Goal: Task Accomplishment & Management: Manage account settings

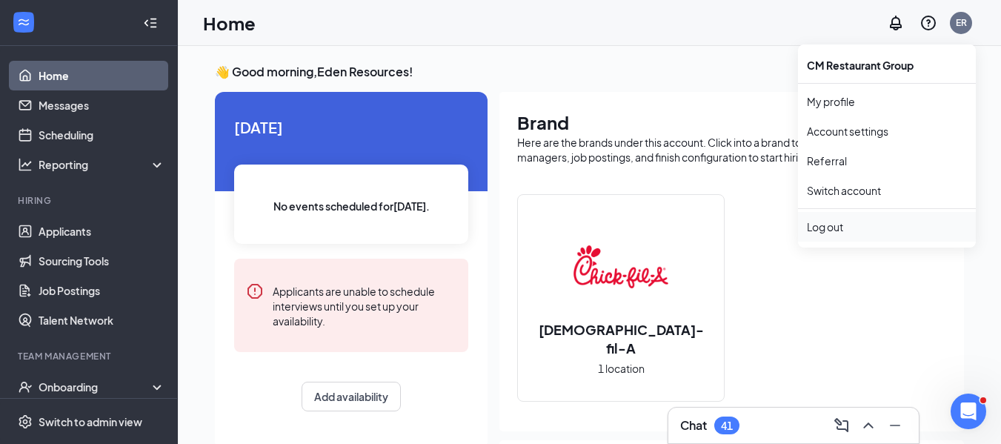
click at [852, 230] on div "Log out" at bounding box center [887, 226] width 160 height 15
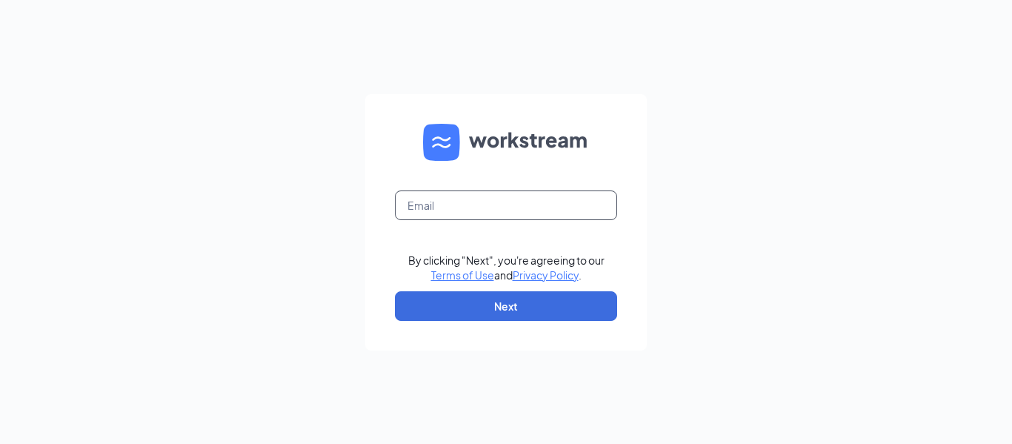
click at [542, 210] on input "text" at bounding box center [506, 205] width 222 height 30
type input "dave.terhune@cfafranchisee.com"
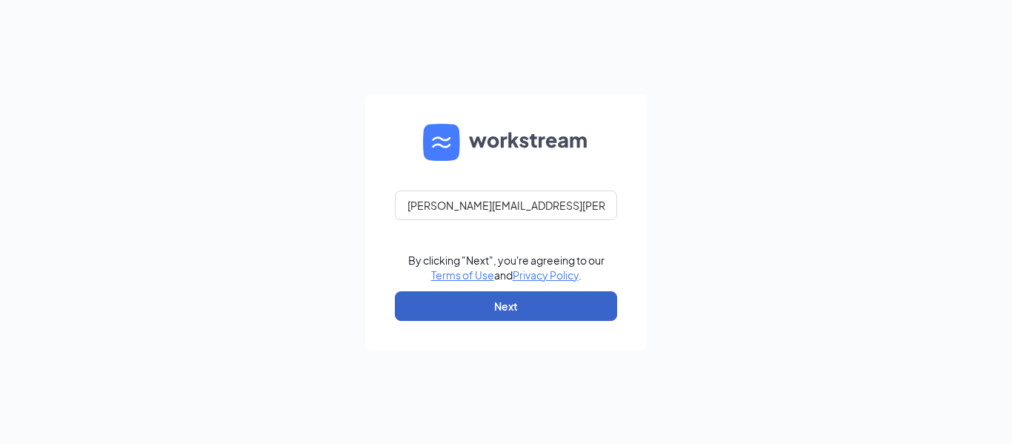
click at [454, 302] on button "Next" at bounding box center [506, 306] width 222 height 30
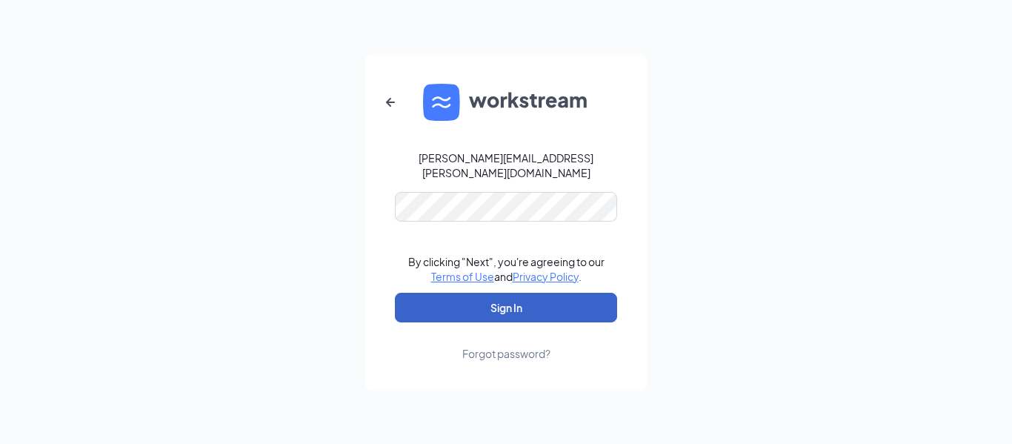
click at [445, 309] on button "Sign In" at bounding box center [506, 308] width 222 height 30
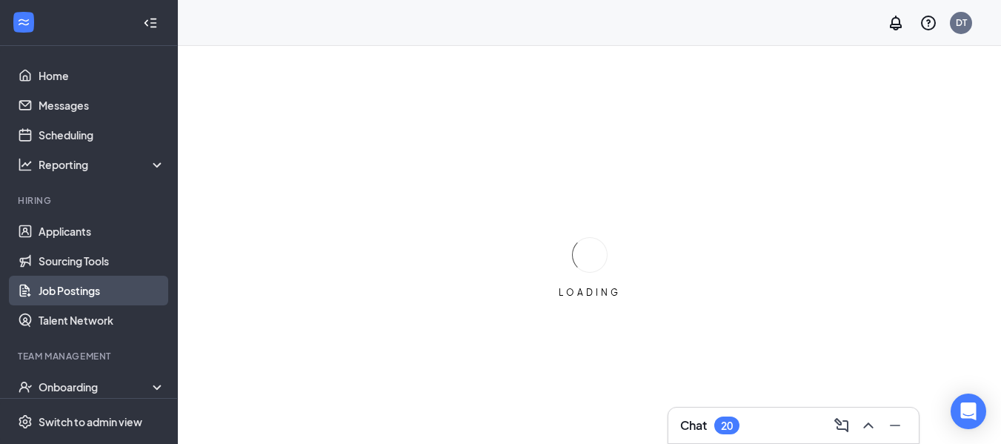
click at [84, 289] on link "Job Postings" at bounding box center [102, 291] width 127 height 30
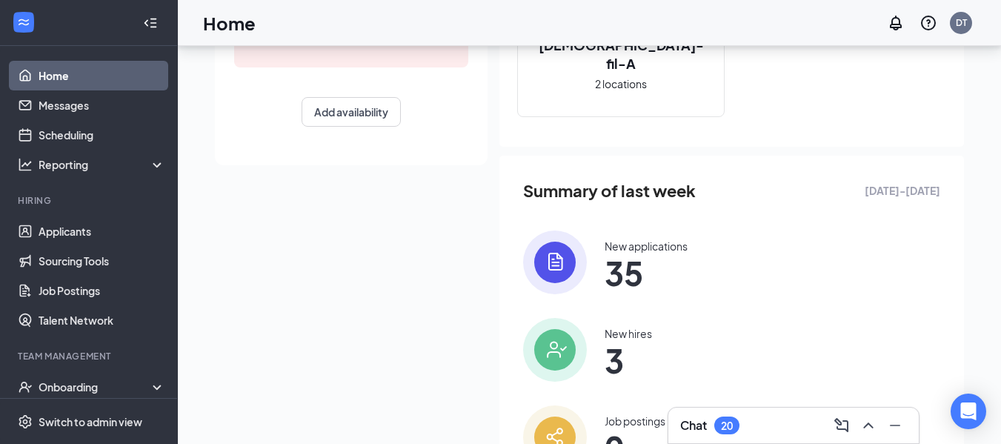
scroll to position [367, 0]
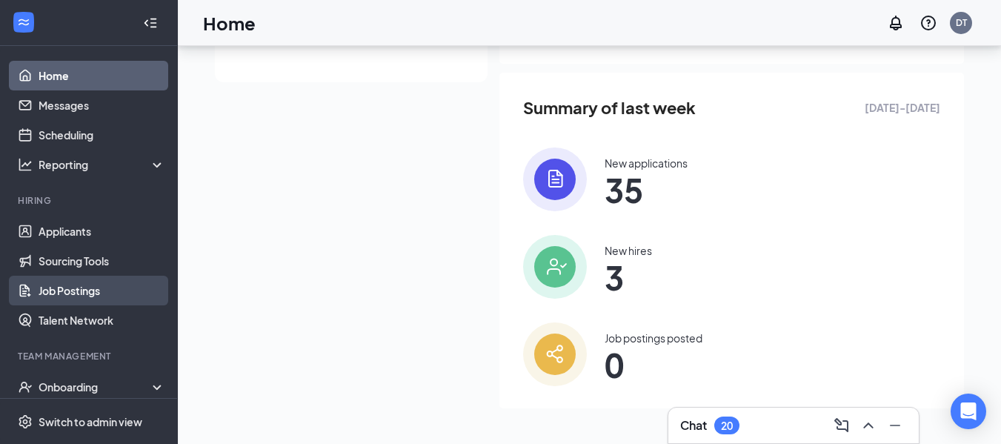
click at [73, 294] on link "Job Postings" at bounding box center [102, 291] width 127 height 30
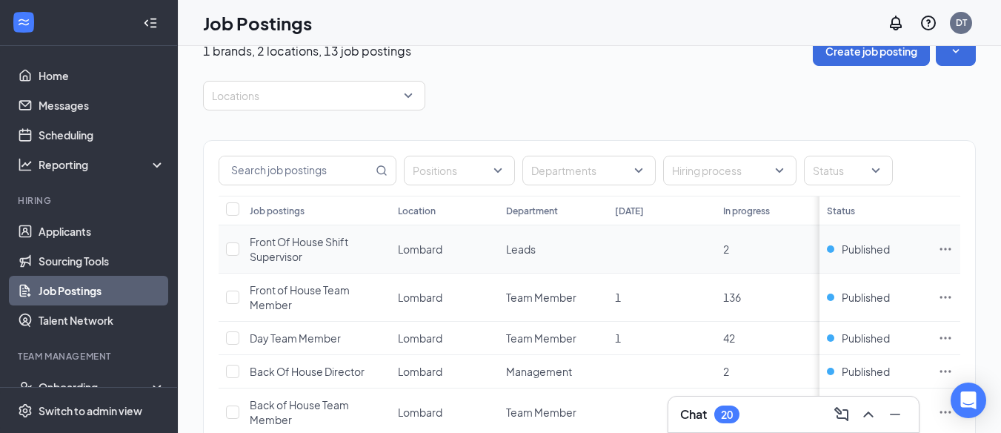
scroll to position [74, 0]
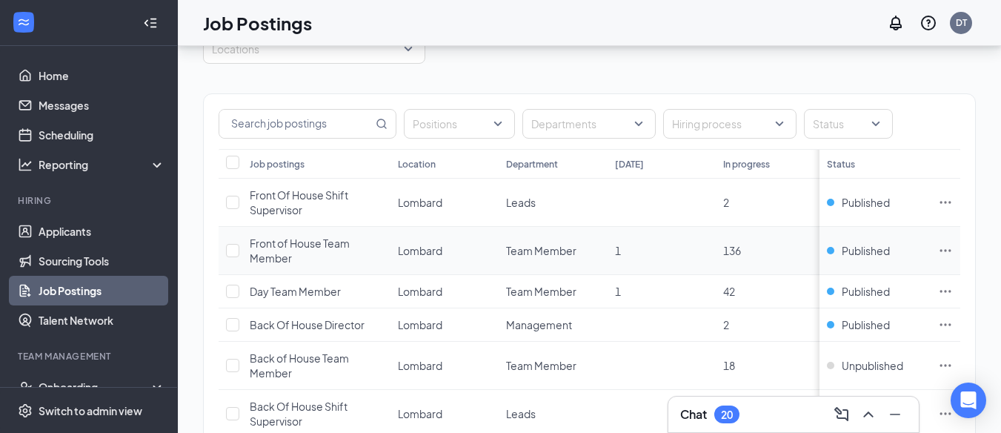
click at [953, 248] on icon "Ellipses" at bounding box center [945, 250] width 15 height 15
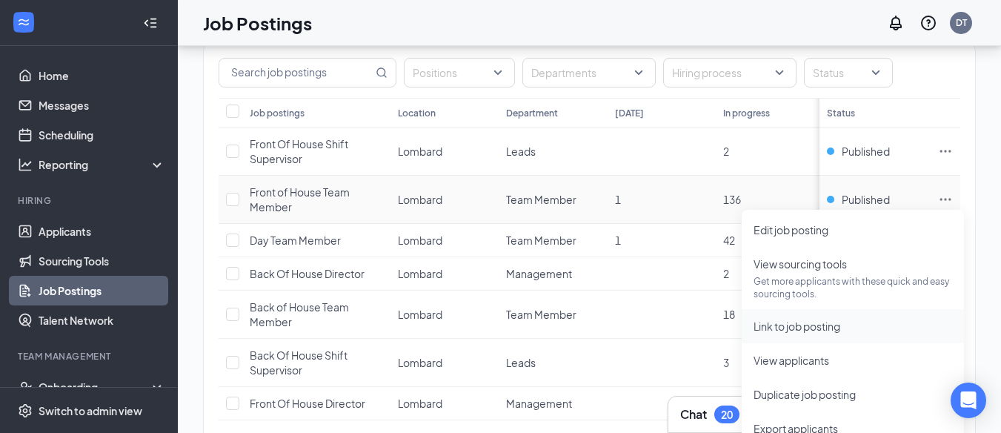
scroll to position [148, 0]
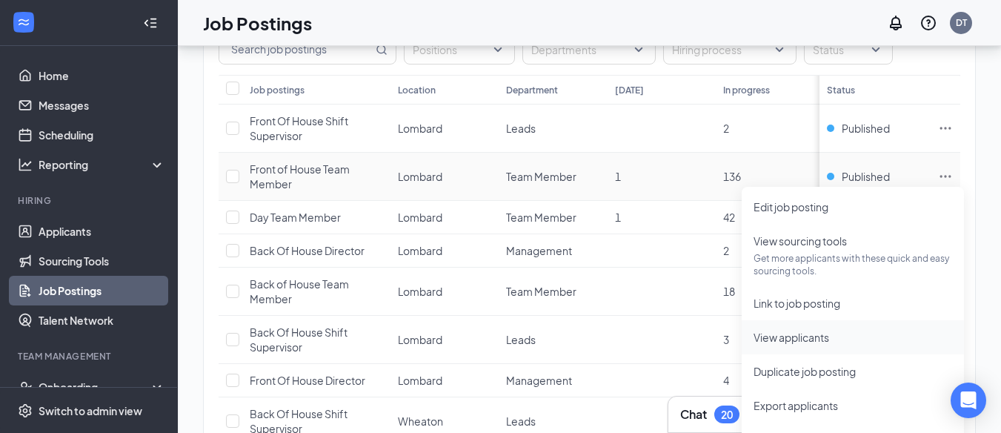
click at [824, 339] on span "View applicants" at bounding box center [791, 336] width 76 height 13
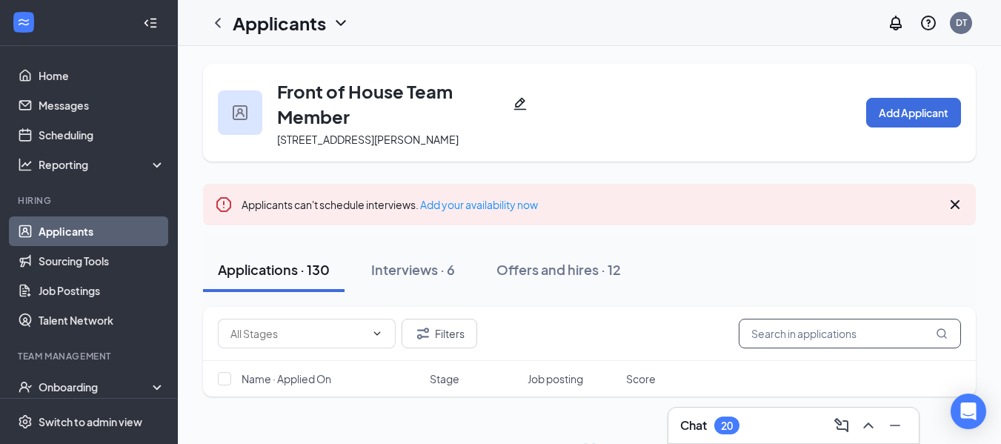
click at [782, 334] on input "text" at bounding box center [850, 334] width 222 height 30
paste input "[PERSON_NAME]"
type input "[PERSON_NAME]"
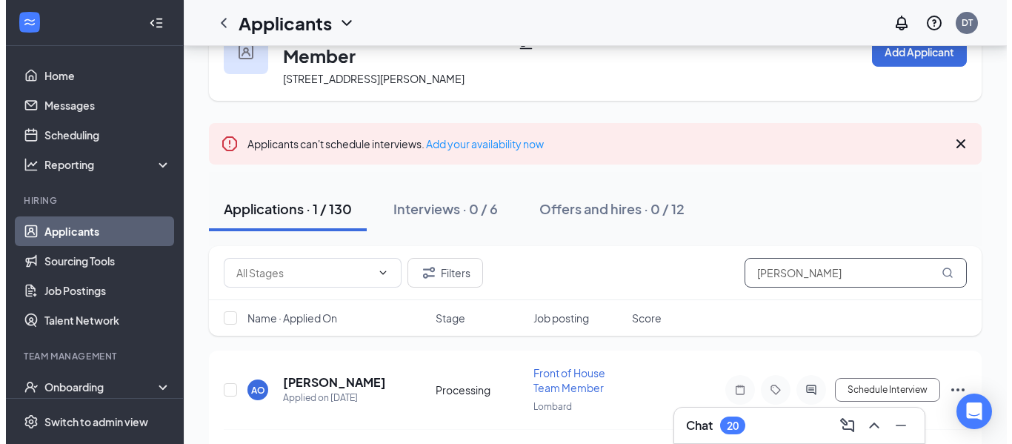
scroll to position [101, 0]
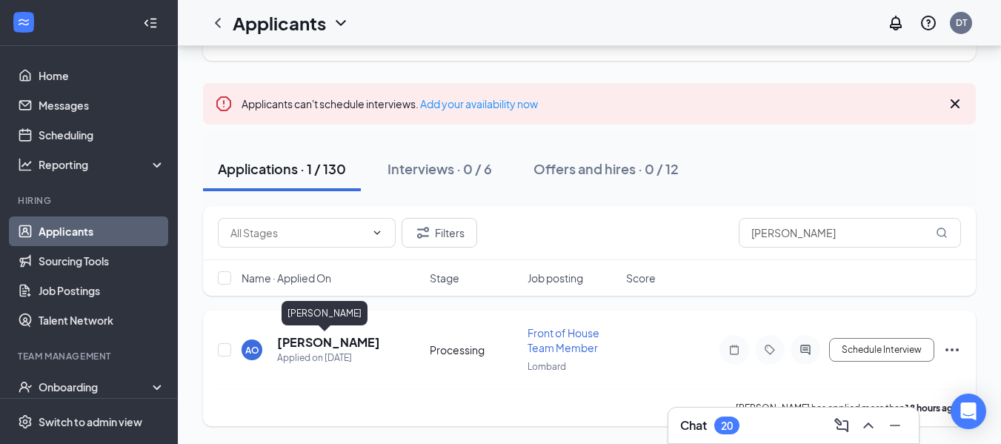
click at [324, 341] on h5 "[PERSON_NAME]" at bounding box center [328, 342] width 103 height 16
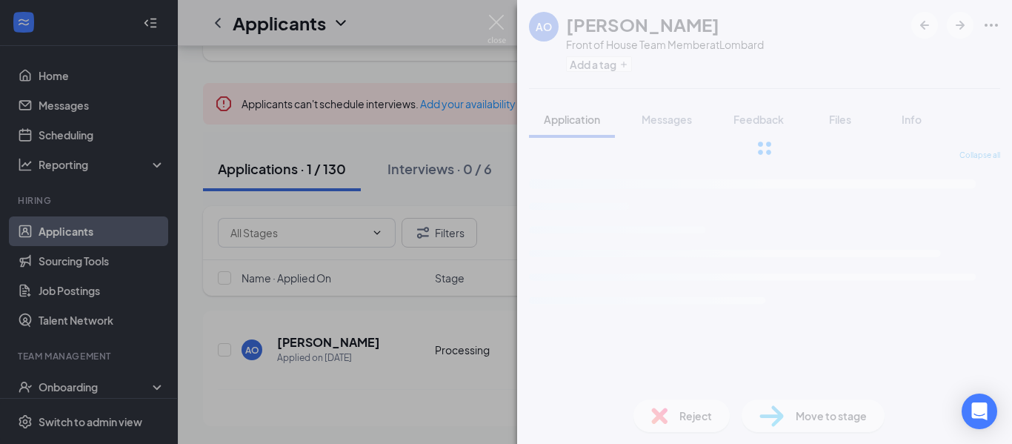
click at [758, 116] on span "Feedback" at bounding box center [758, 119] width 50 height 13
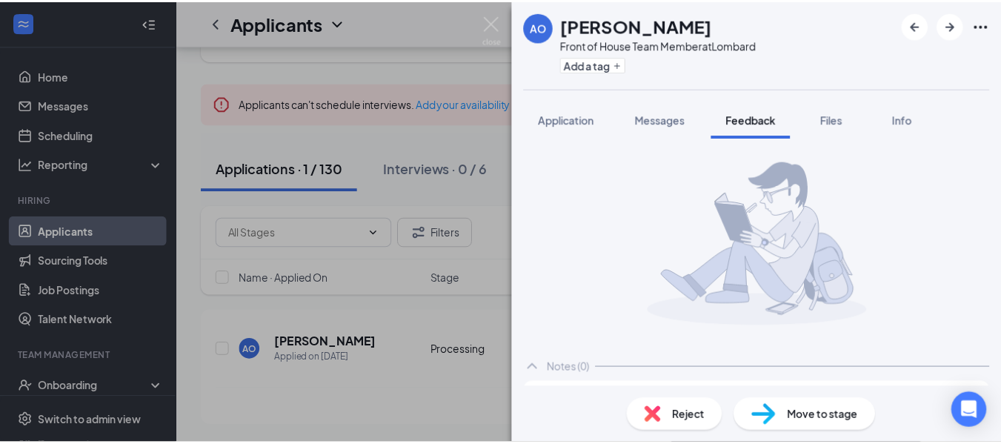
scroll to position [59, 0]
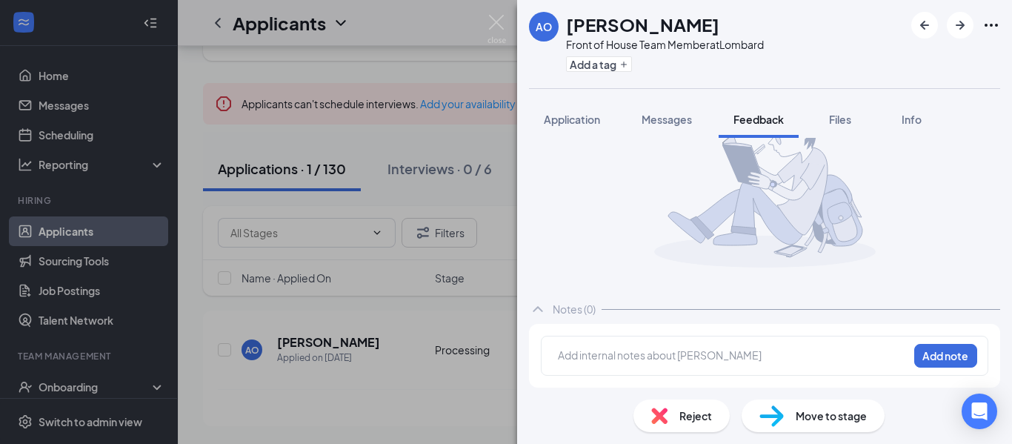
click at [760, 356] on div at bounding box center [733, 355] width 349 height 16
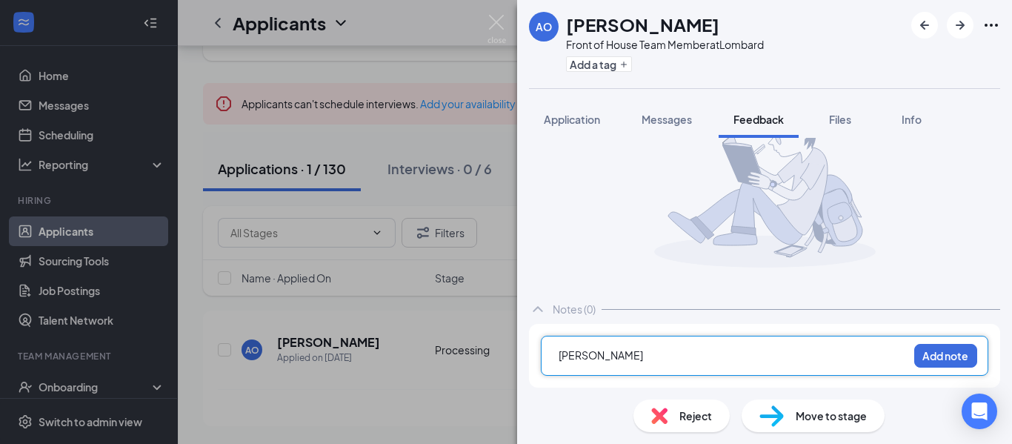
drag, startPoint x: 669, startPoint y: 356, endPoint x: 448, endPoint y: 326, distance: 222.8
click at [448, 326] on div "AO [PERSON_NAME] Front of House Team Member at Lombard Add a tag Application Me…" at bounding box center [506, 222] width 1012 height 444
click at [741, 355] on div at bounding box center [733, 355] width 349 height 16
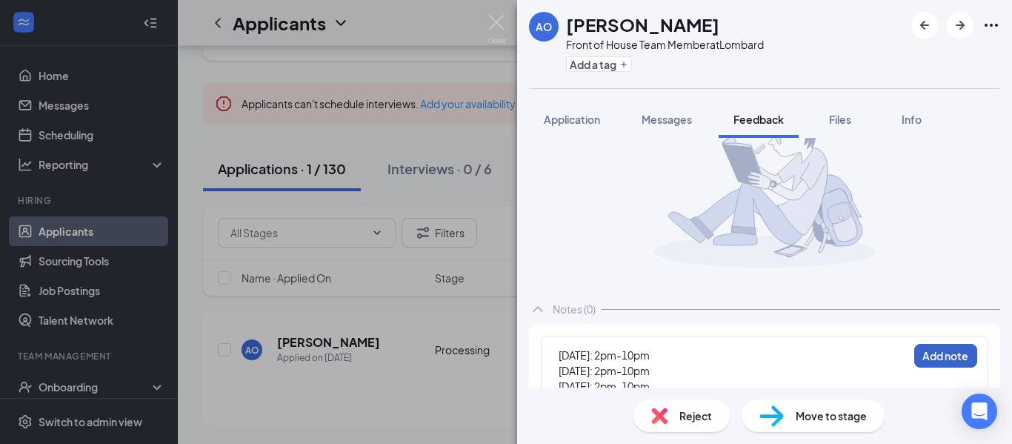
click at [927, 358] on button "Add note" at bounding box center [945, 356] width 63 height 24
click at [499, 24] on img at bounding box center [496, 29] width 19 height 29
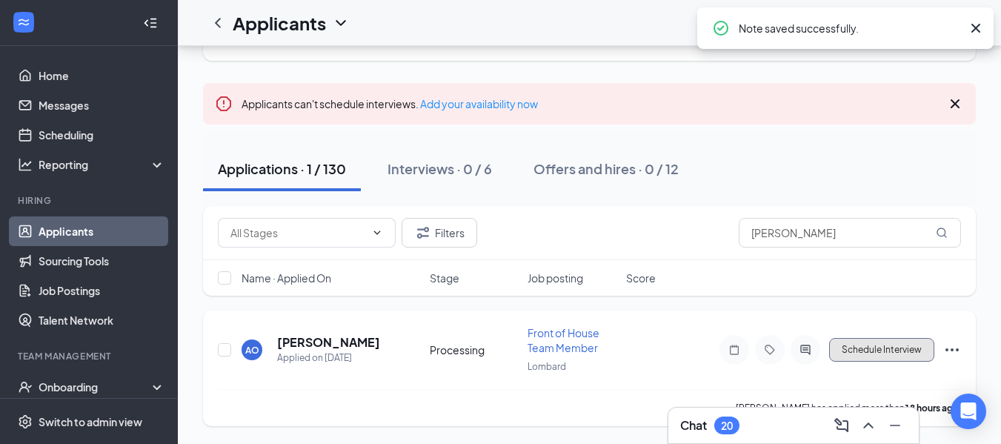
drag, startPoint x: 878, startPoint y: 356, endPoint x: 865, endPoint y: 344, distance: 16.8
click at [878, 356] on button "Schedule Interview" at bounding box center [881, 350] width 105 height 24
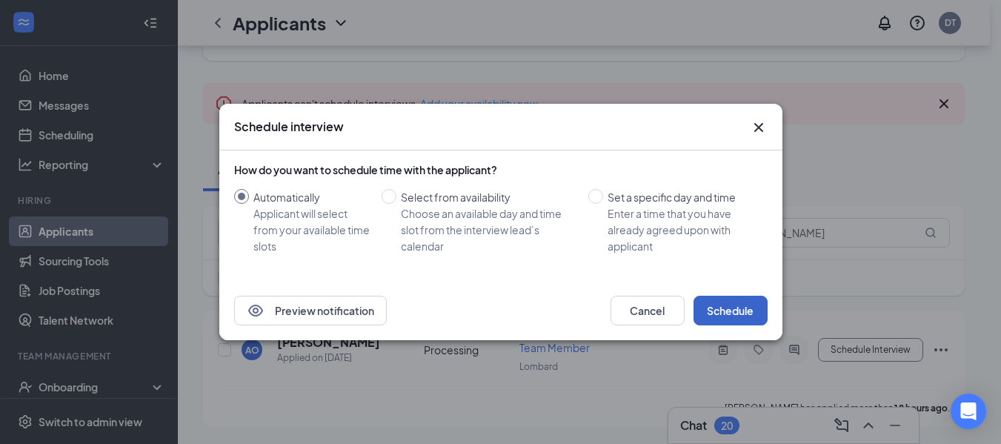
click at [749, 308] on button "Schedule" at bounding box center [730, 311] width 74 height 30
